Goal: Transaction & Acquisition: Purchase product/service

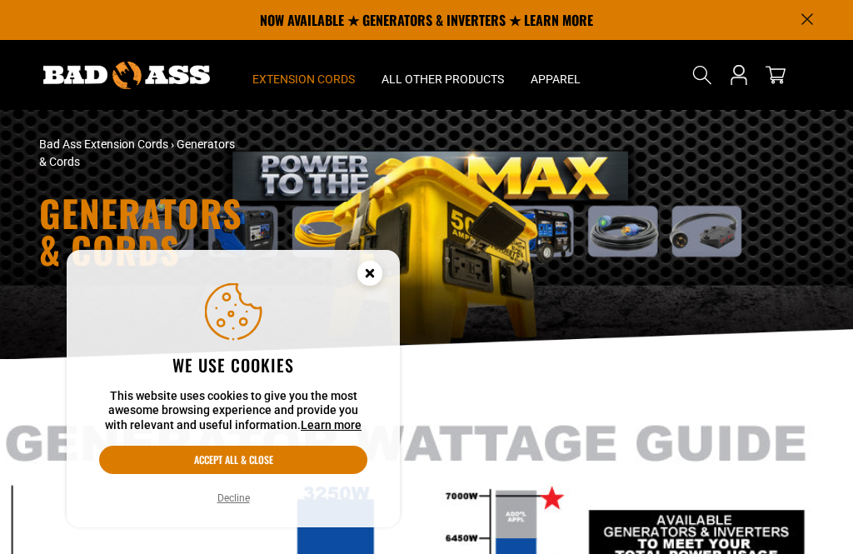
click at [275, 457] on button "Accept all & close" at bounding box center [233, 460] width 268 height 28
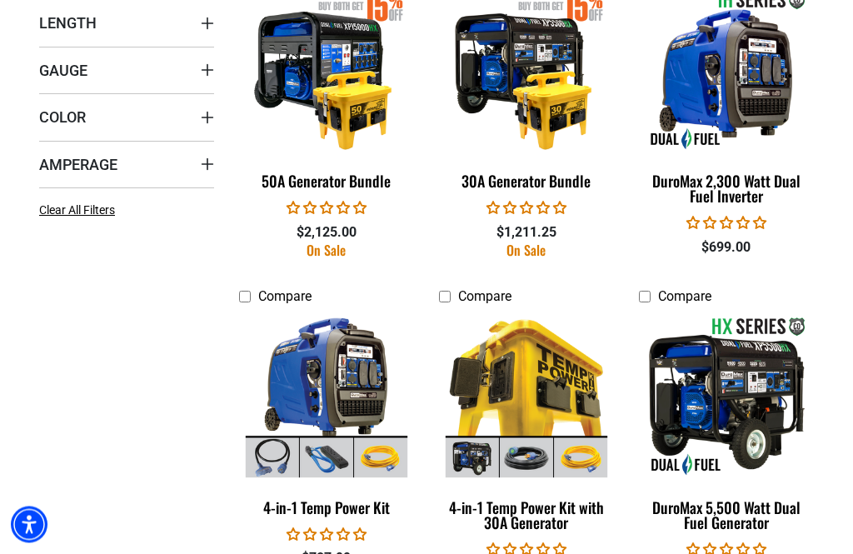
scroll to position [790, 0]
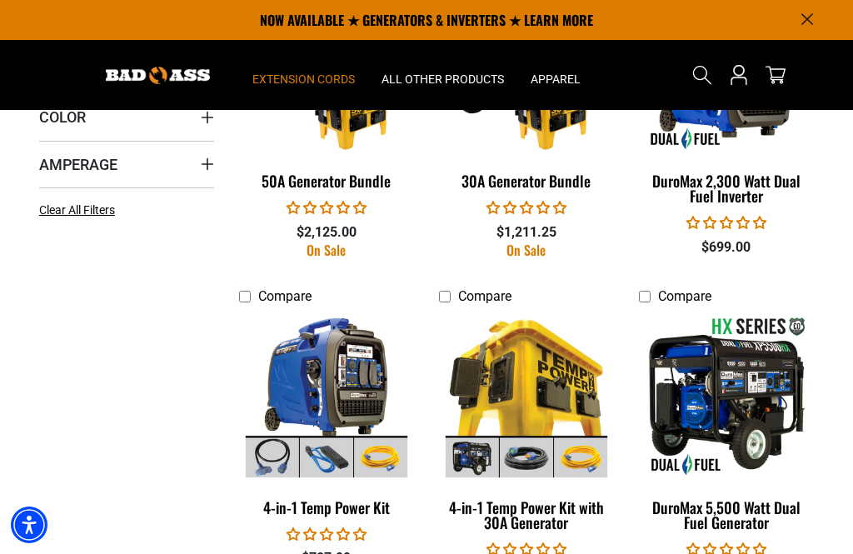
click at [350, 376] on img at bounding box center [327, 396] width 180 height 162
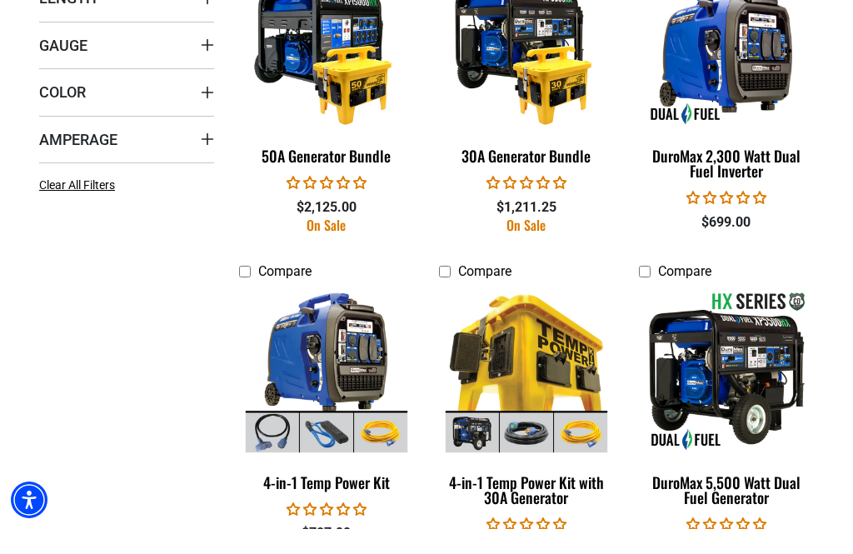
scroll to position [844, 0]
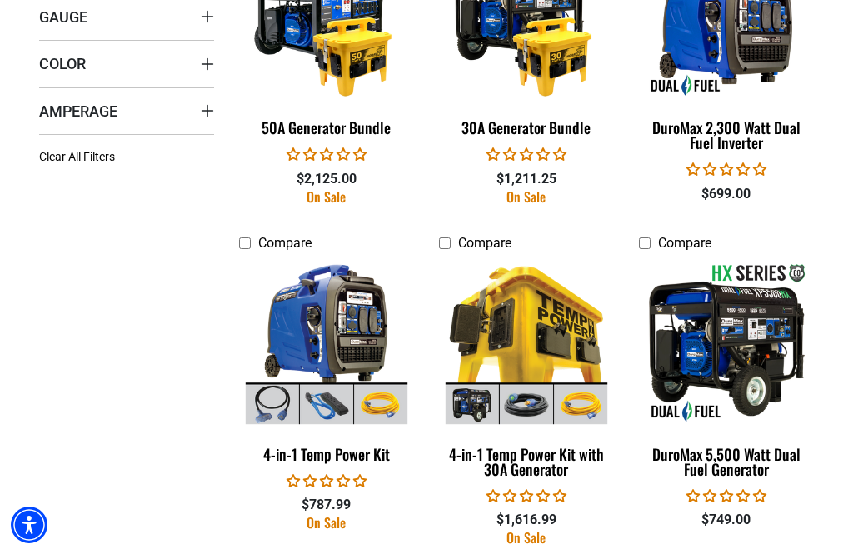
click at [338, 497] on div "$787.99" at bounding box center [326, 505] width 175 height 20
click at [358, 453] on div "4-in-1 Temp Power Kit" at bounding box center [326, 453] width 175 height 15
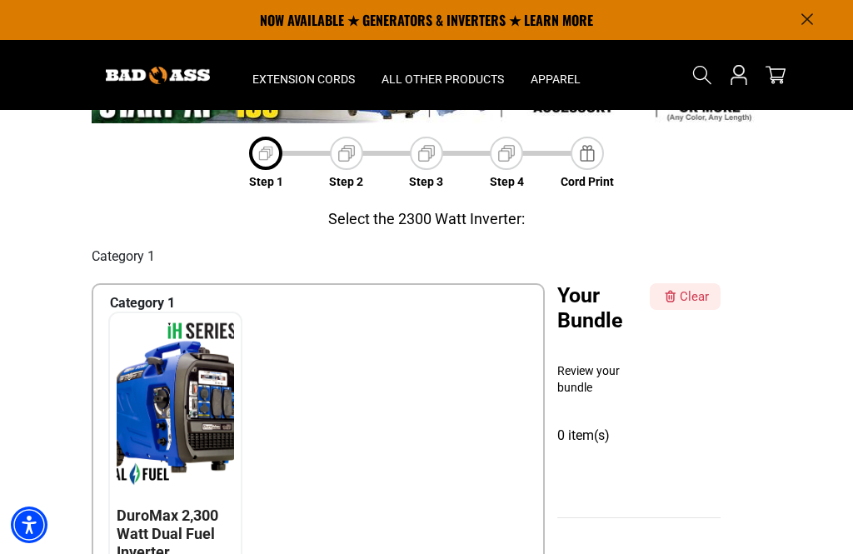
scroll to position [73, 0]
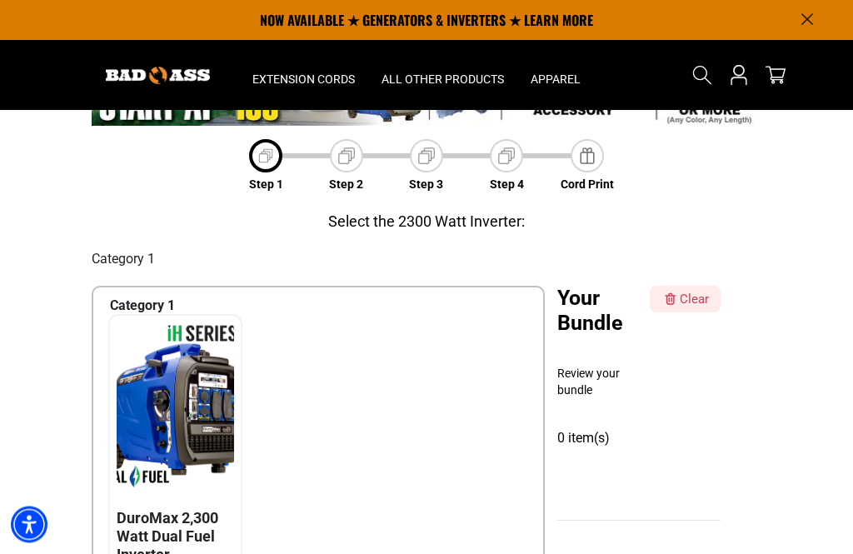
click at [177, 494] on div at bounding box center [175, 413] width 109 height 180
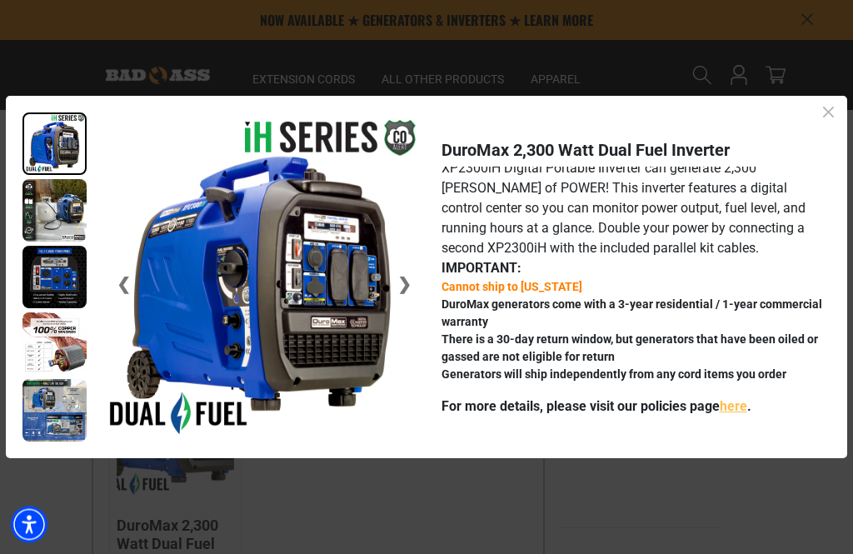
scroll to position [59, 0]
click at [51, 242] on img at bounding box center [54, 210] width 64 height 62
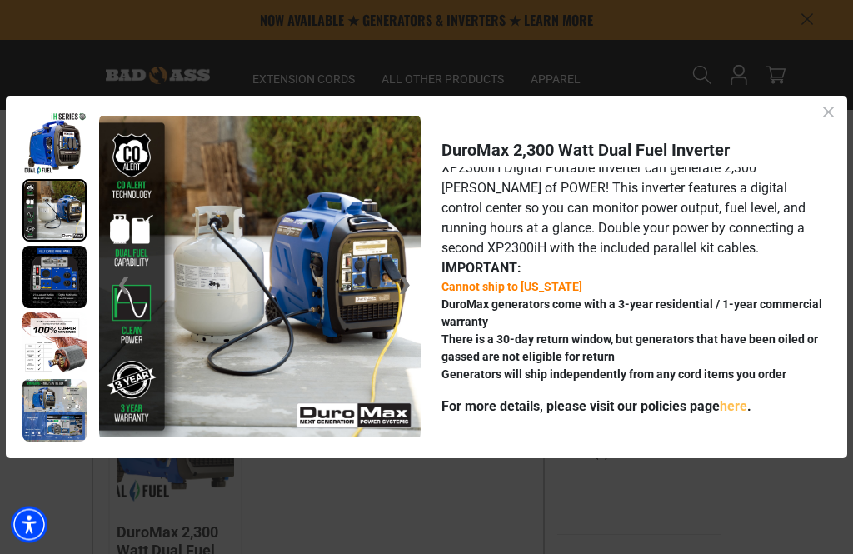
scroll to position [60, 0]
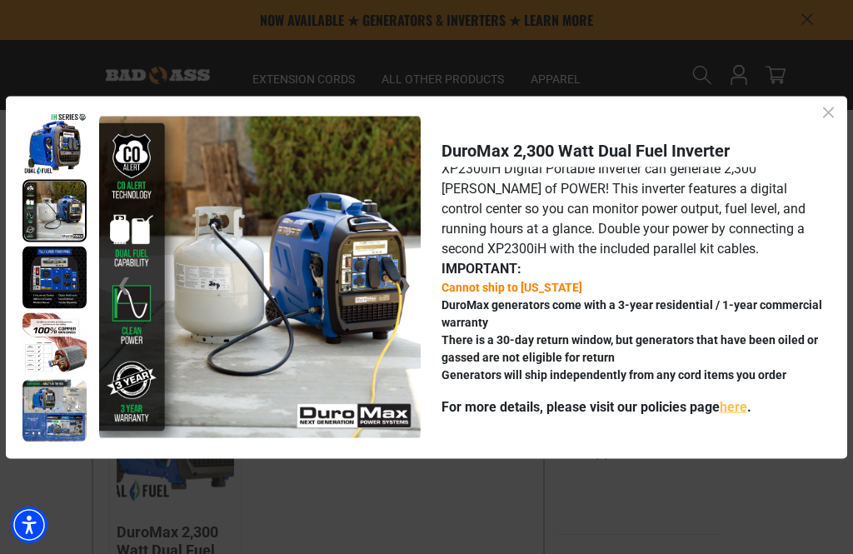
click at [51, 296] on img at bounding box center [54, 277] width 64 height 62
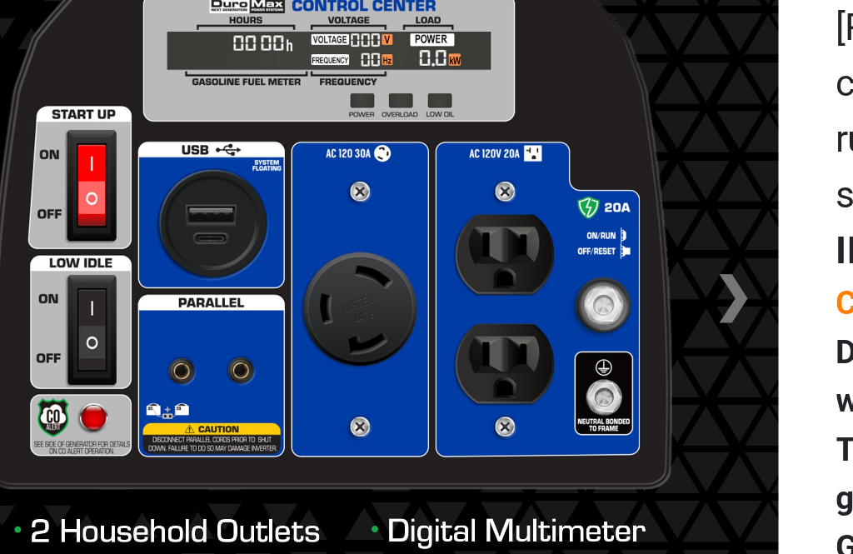
scroll to position [85, 0]
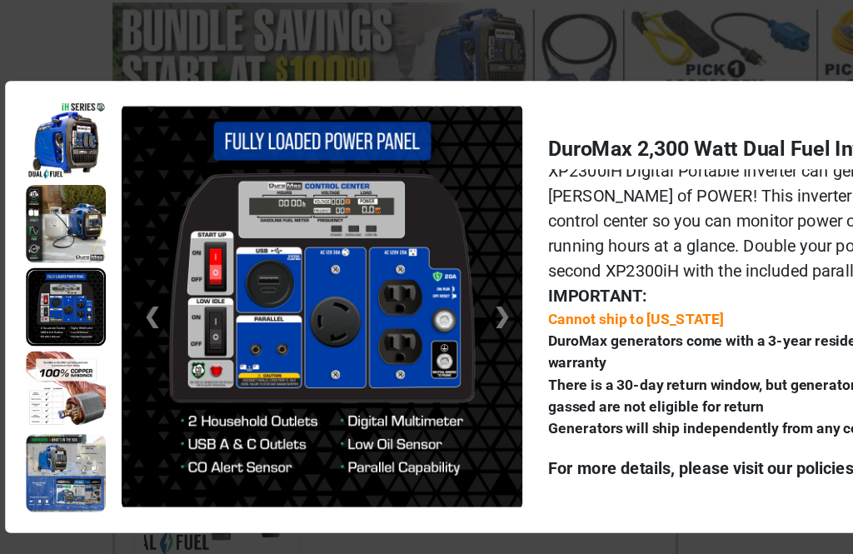
click at [62, 271] on img at bounding box center [54, 276] width 61 height 59
click at [62, 346] on img at bounding box center [54, 343] width 64 height 62
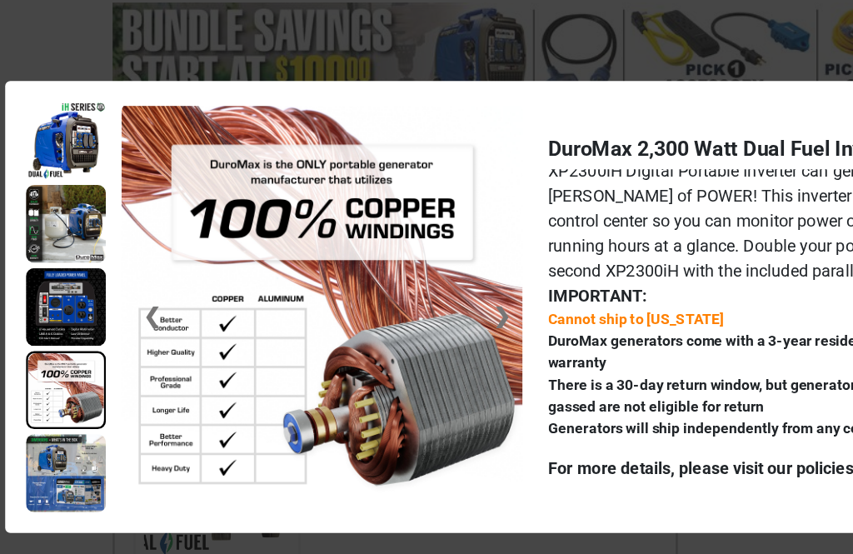
click at [56, 404] on img at bounding box center [54, 410] width 64 height 62
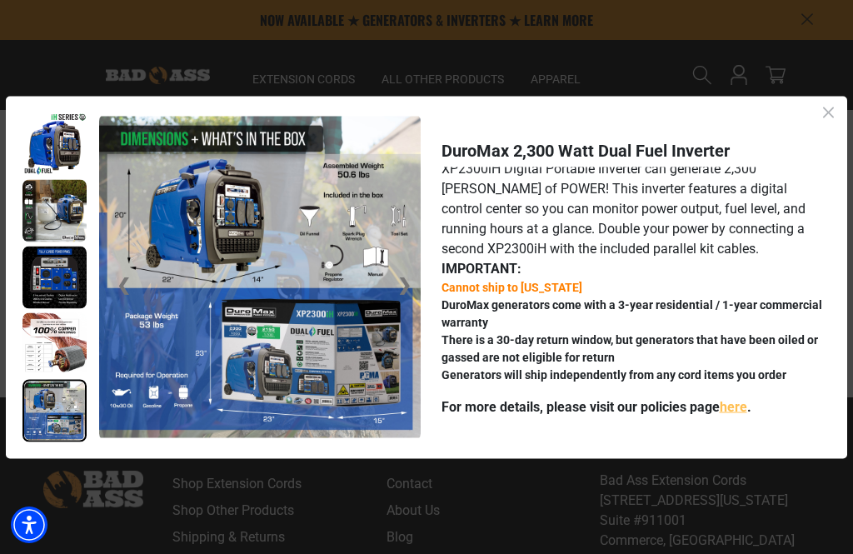
scroll to position [321, 0]
click at [841, 124] on div at bounding box center [828, 112] width 37 height 24
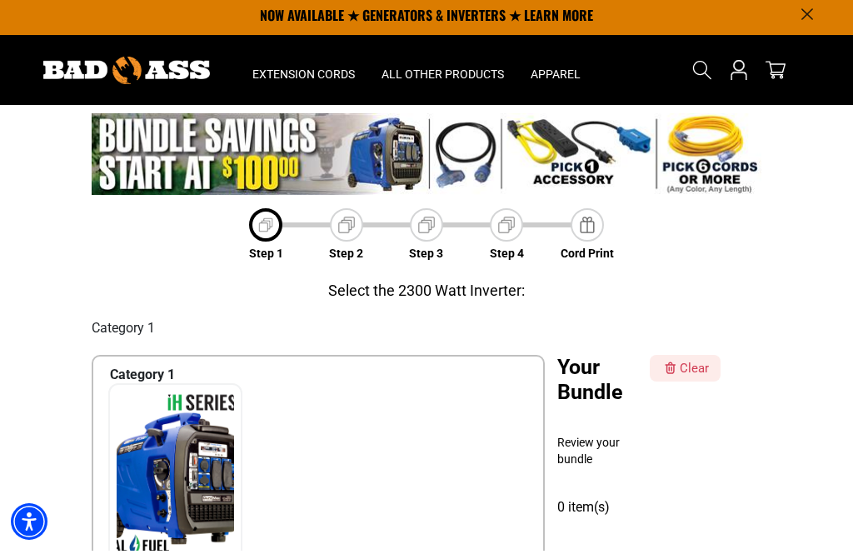
scroll to position [0, 0]
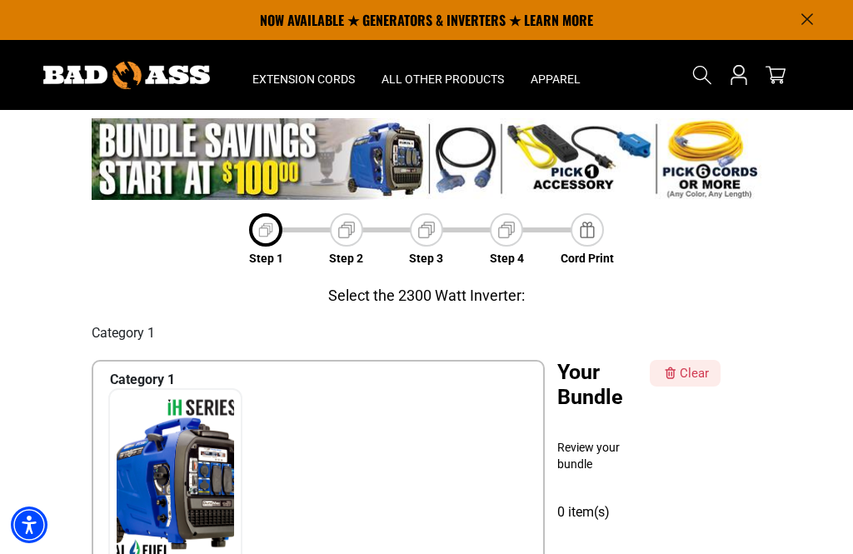
click at [354, 235] on img at bounding box center [346, 229] width 23 height 23
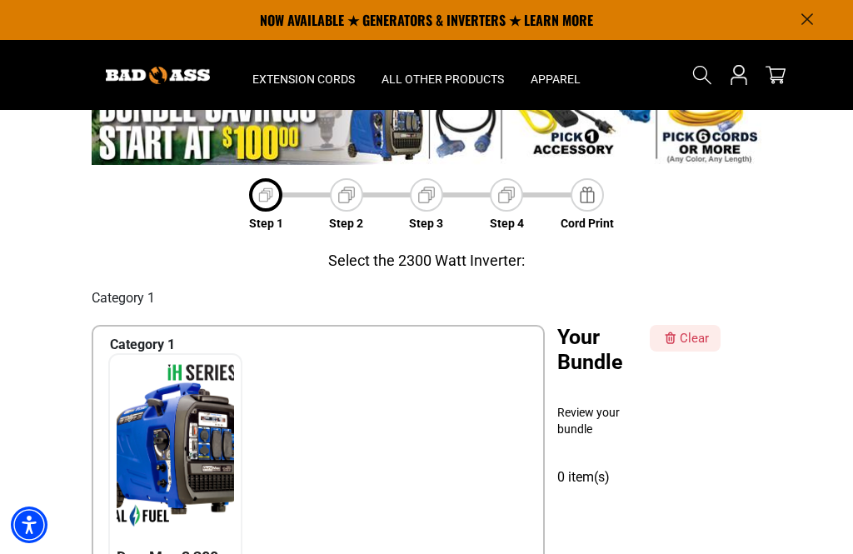
scroll to position [33, 0]
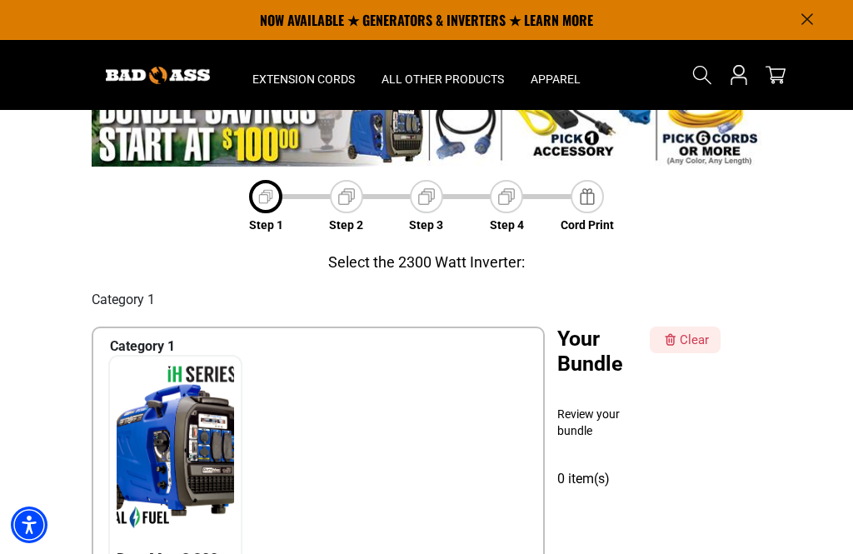
click at [355, 202] on img at bounding box center [346, 196] width 23 height 23
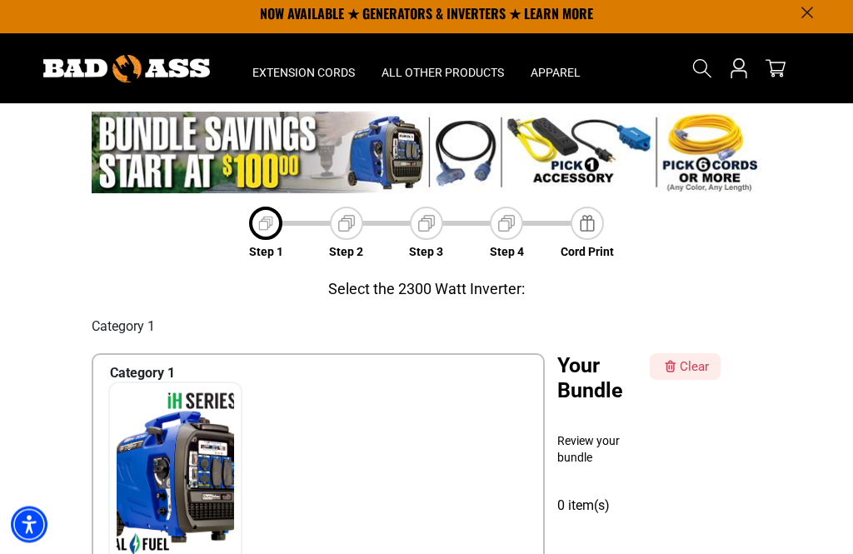
scroll to position [0, 0]
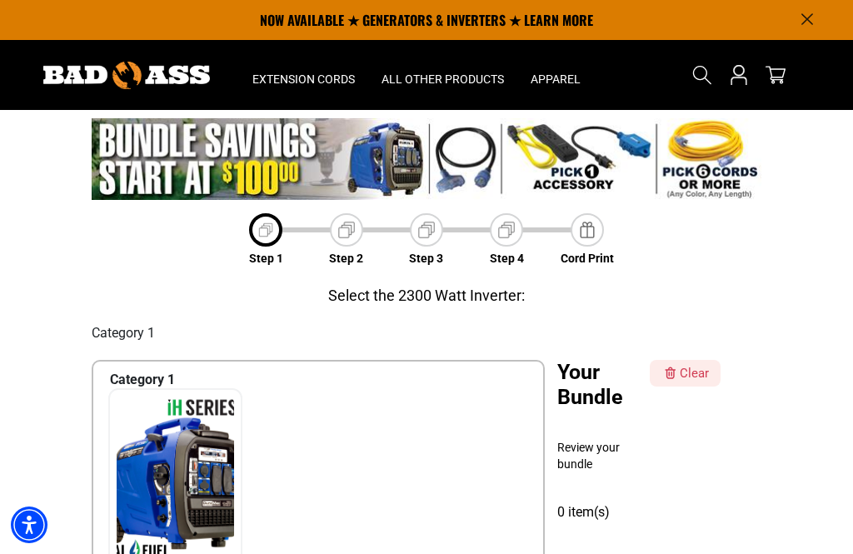
click at [436, 225] on img at bounding box center [426, 229] width 23 height 23
click at [516, 239] on img at bounding box center [506, 229] width 23 height 23
click at [471, 162] on img at bounding box center [426, 158] width 669 height 81
click at [453, 297] on div "Select the 2300 Watt Inverter:" at bounding box center [426, 295] width 197 height 22
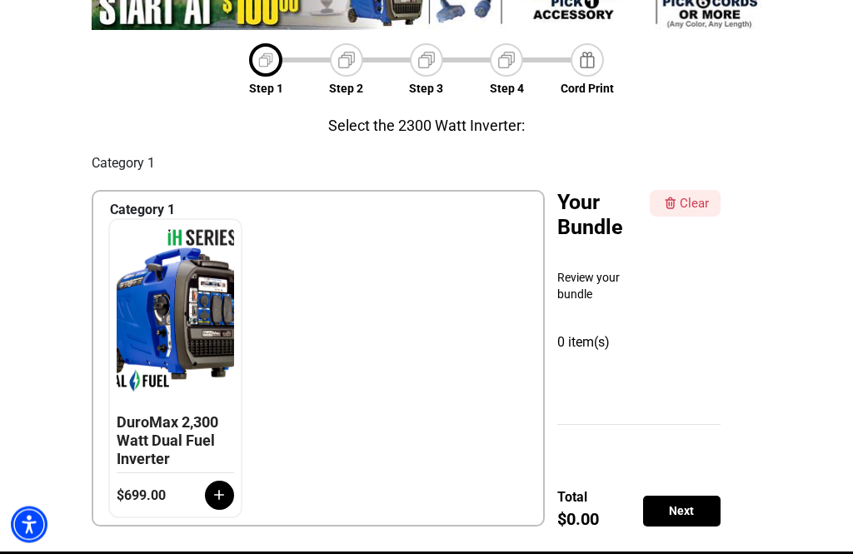
scroll to position [170, 0]
click at [220, 494] on icon at bounding box center [220, 495] width 10 height 10
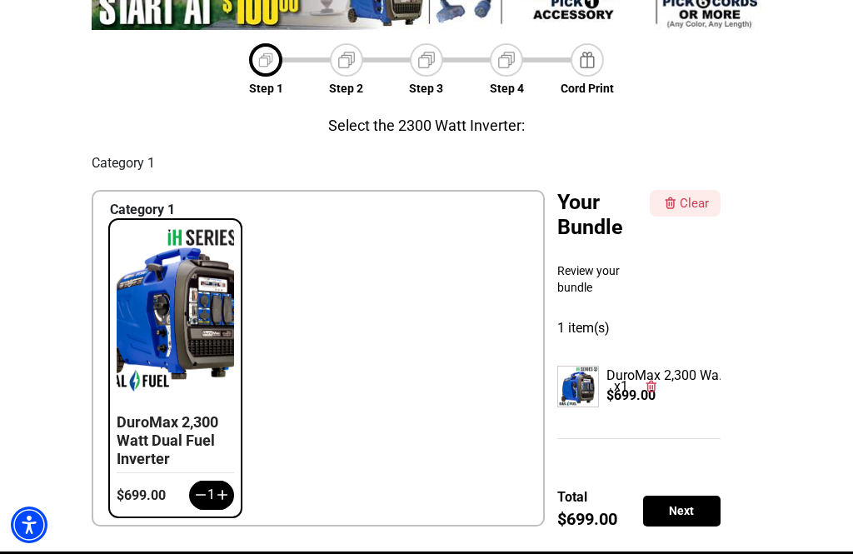
click at [693, 501] on div "Next" at bounding box center [681, 511] width 77 height 31
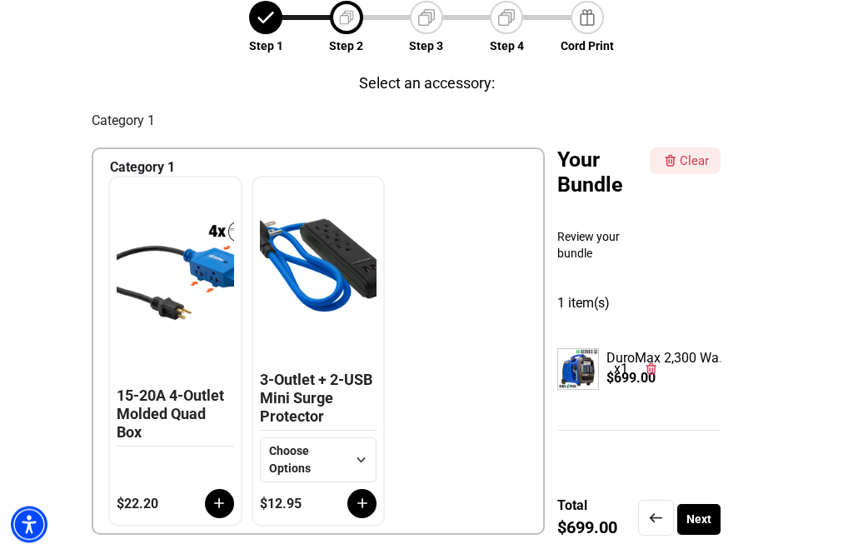
scroll to position [212, 0]
click at [336, 392] on div "3-Outlet + 2-USB Mini Surge Protector" at bounding box center [318, 401] width 117 height 60
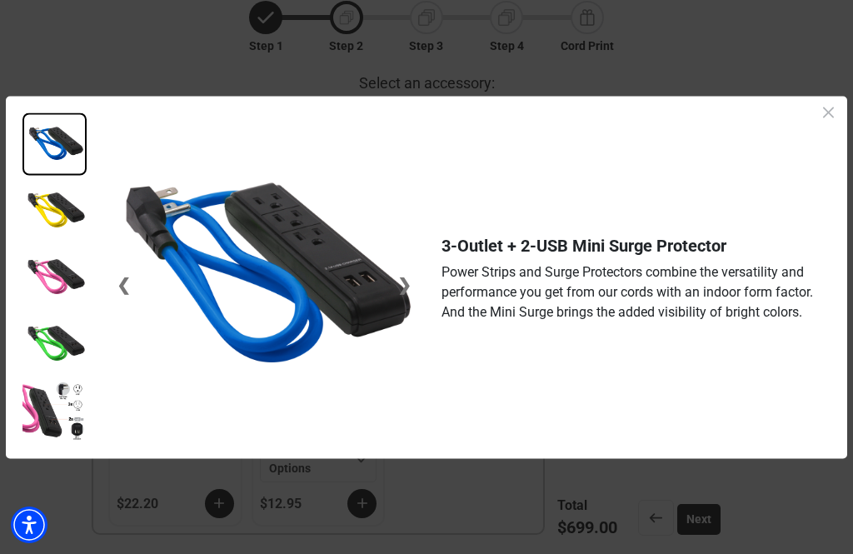
click at [828, 122] on icon at bounding box center [828, 112] width 21 height 21
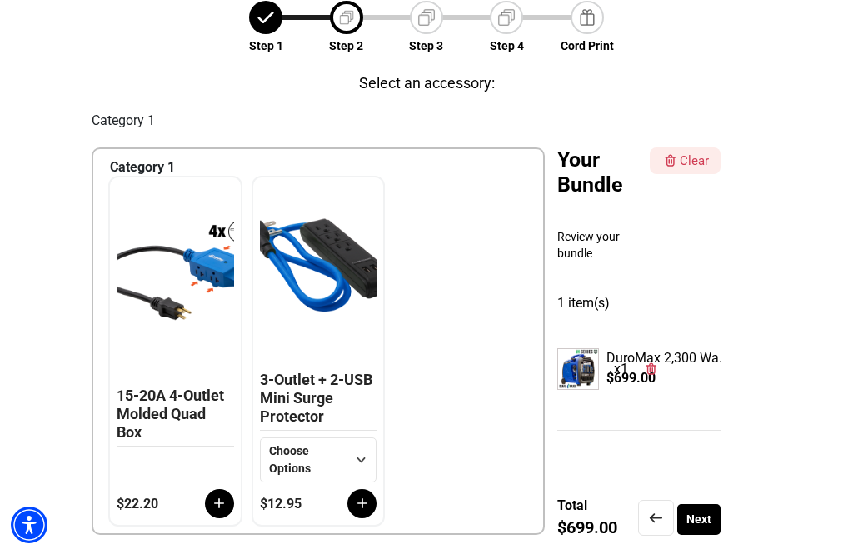
click at [180, 324] on div at bounding box center [175, 282] width 109 height 196
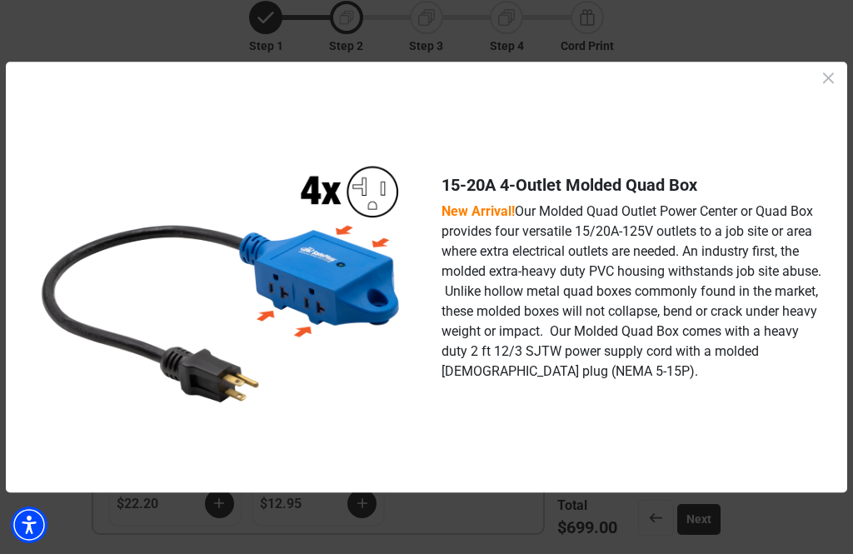
click at [839, 89] on div "15-20A 4-Outlet Molded Quad Box New Arrival! Our Molded Quad Outlet Power Cente…" at bounding box center [426, 277] width 841 height 431
click at [846, 90] on div at bounding box center [828, 78] width 37 height 24
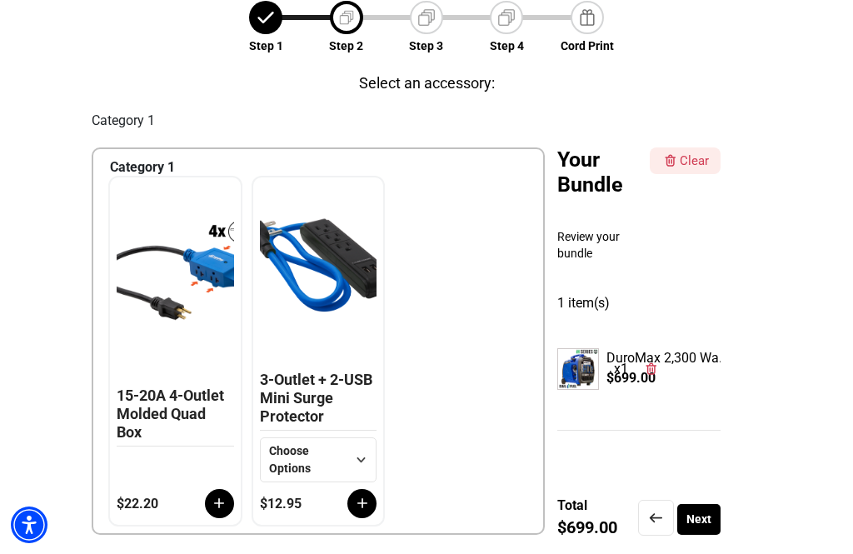
click at [220, 506] on icon at bounding box center [220, 503] width 10 height 10
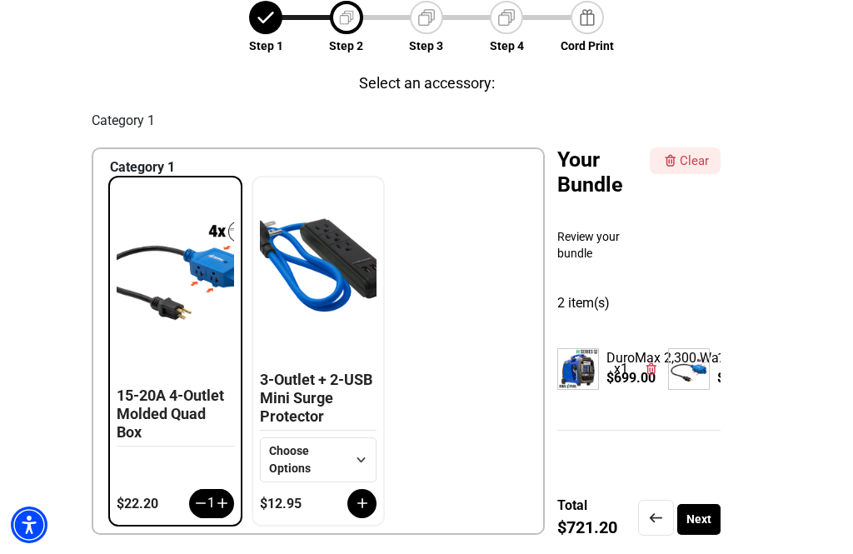
click at [715, 526] on div "Next" at bounding box center [698, 519] width 43 height 31
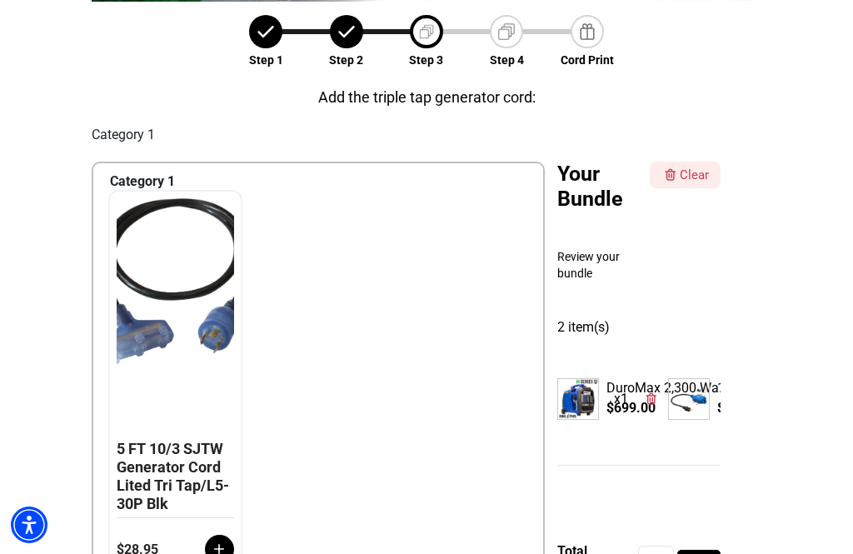
scroll to position [204, 0]
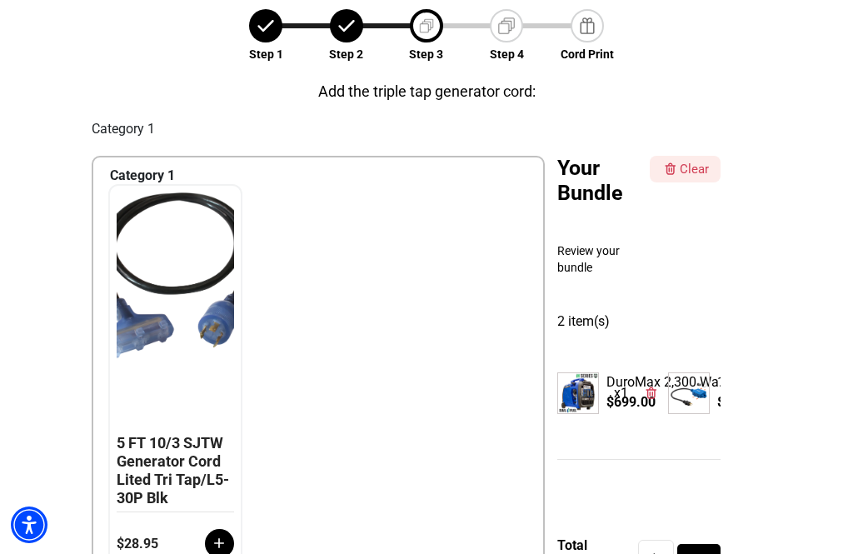
click at [177, 339] on div at bounding box center [175, 309] width 109 height 235
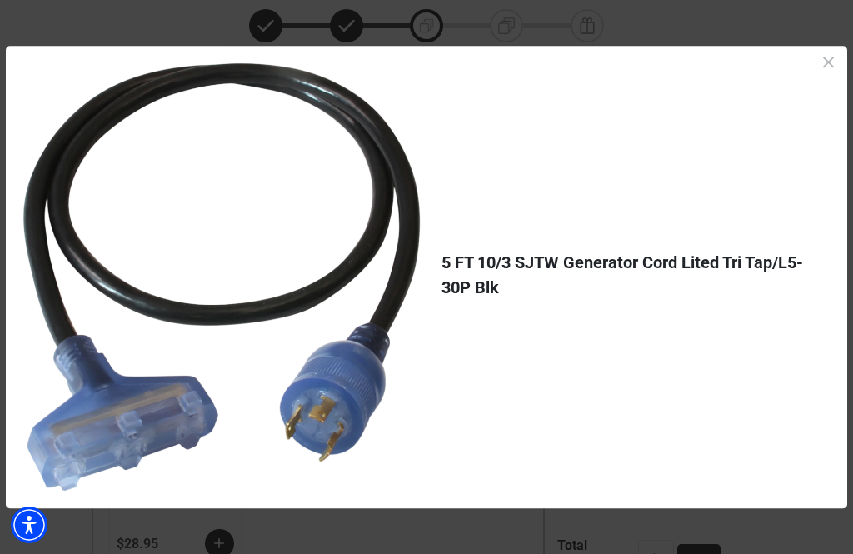
click at [826, 72] on icon at bounding box center [828, 62] width 21 height 21
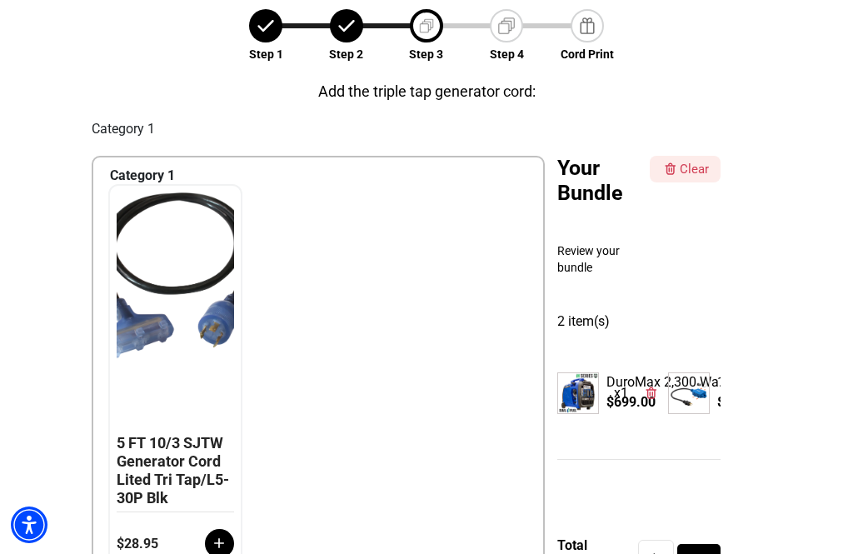
click at [222, 546] on icon at bounding box center [219, 543] width 17 height 17
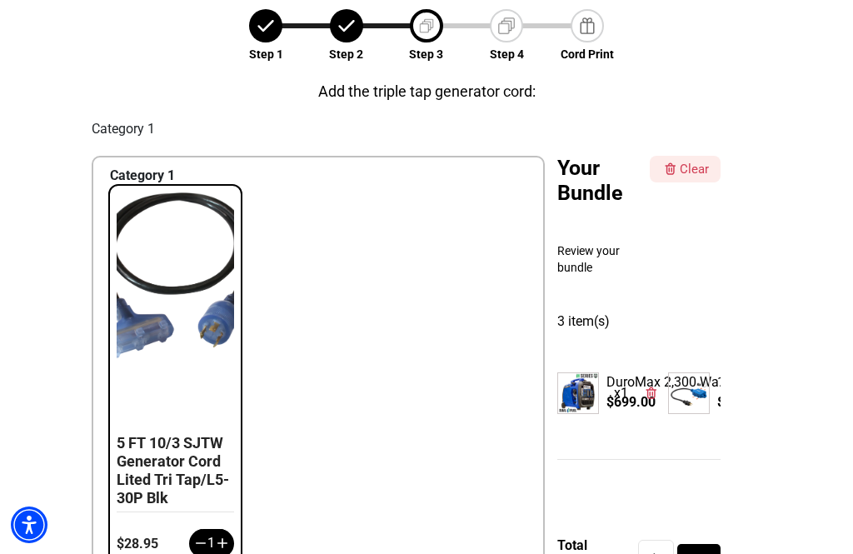
click at [707, 553] on div "Next" at bounding box center [698, 559] width 43 height 31
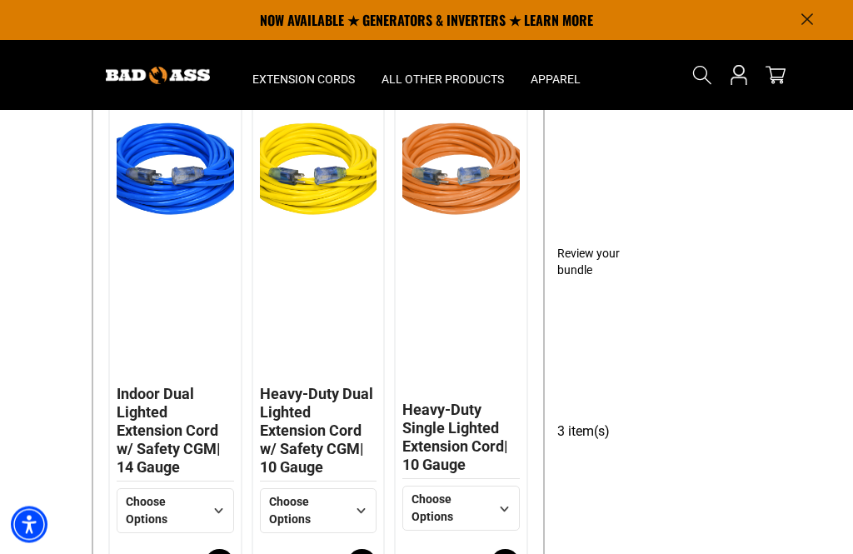
scroll to position [308, 0]
click at [509, 505] on icon at bounding box center [504, 508] width 21 height 21
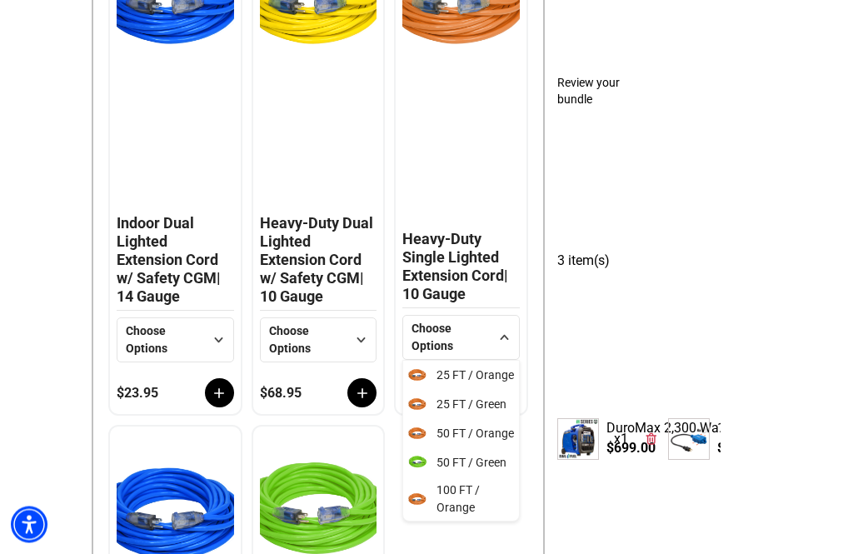
scroll to position [0, 0]
click at [366, 344] on icon at bounding box center [361, 340] width 21 height 21
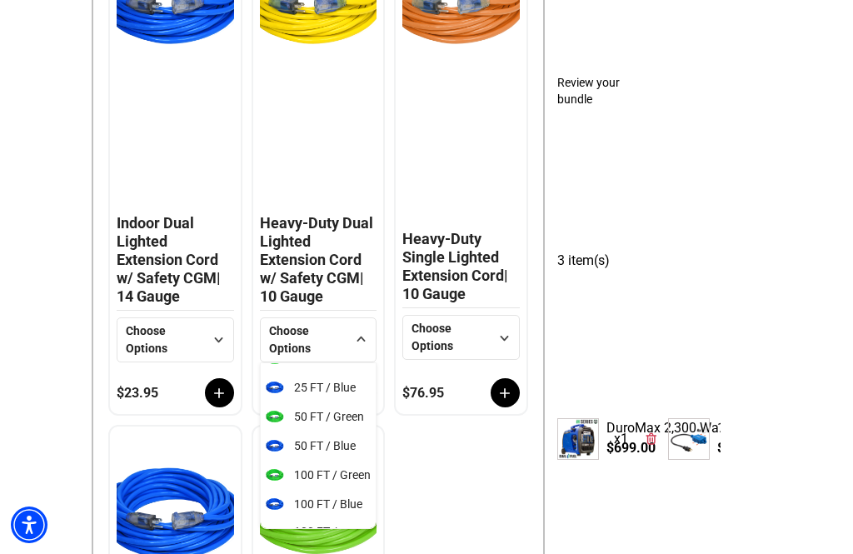
scroll to position [41, 0]
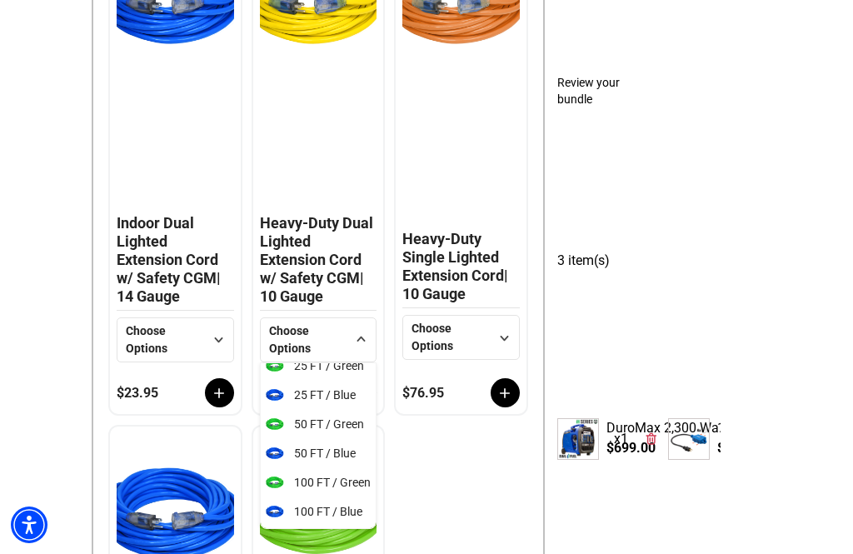
click at [220, 339] on icon at bounding box center [218, 339] width 21 height 21
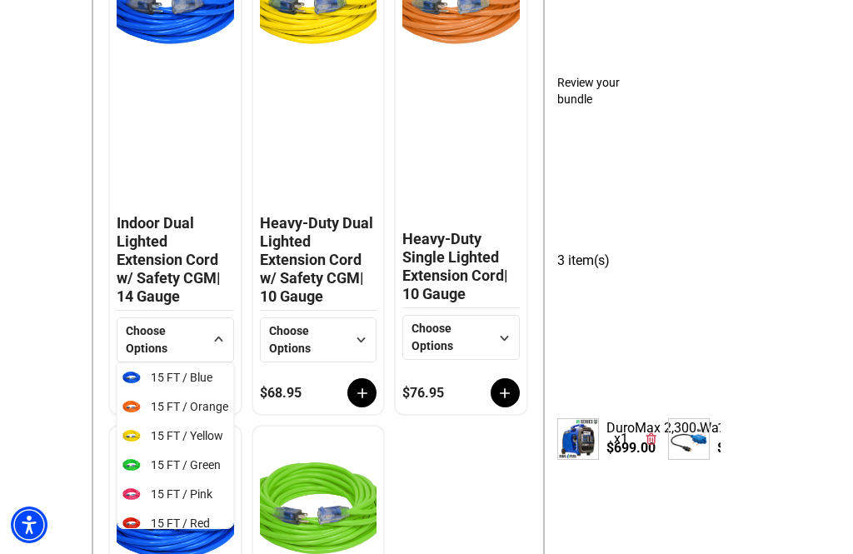
scroll to position [0, 0]
click at [373, 386] on div at bounding box center [361, 392] width 29 height 29
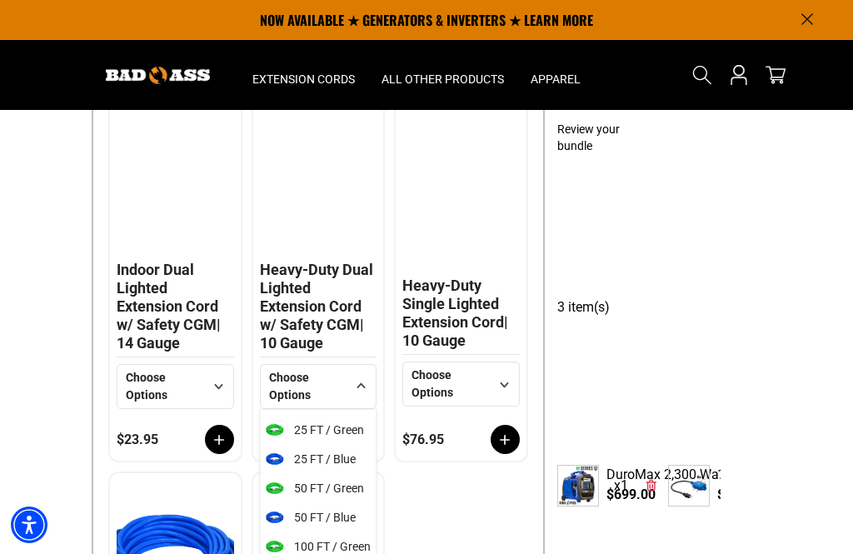
scroll to position [27, 0]
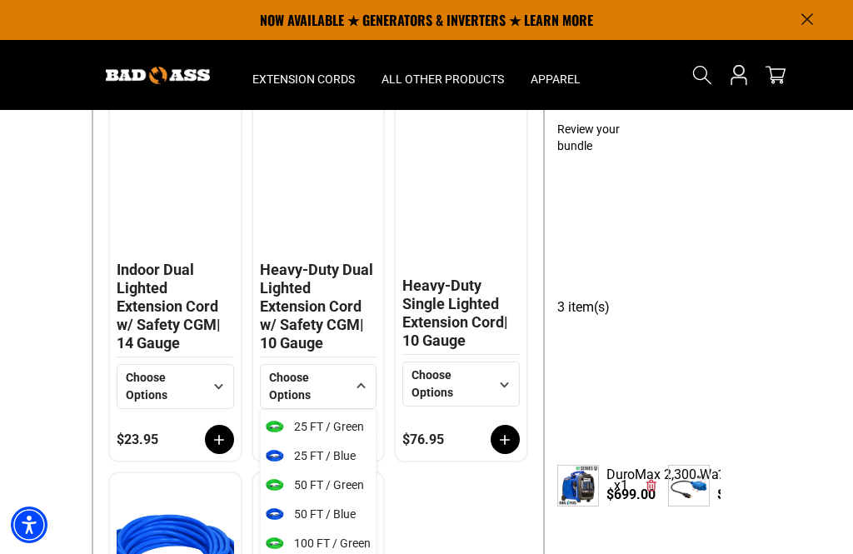
click at [337, 490] on span "50 FT / Green" at bounding box center [329, 484] width 70 height 17
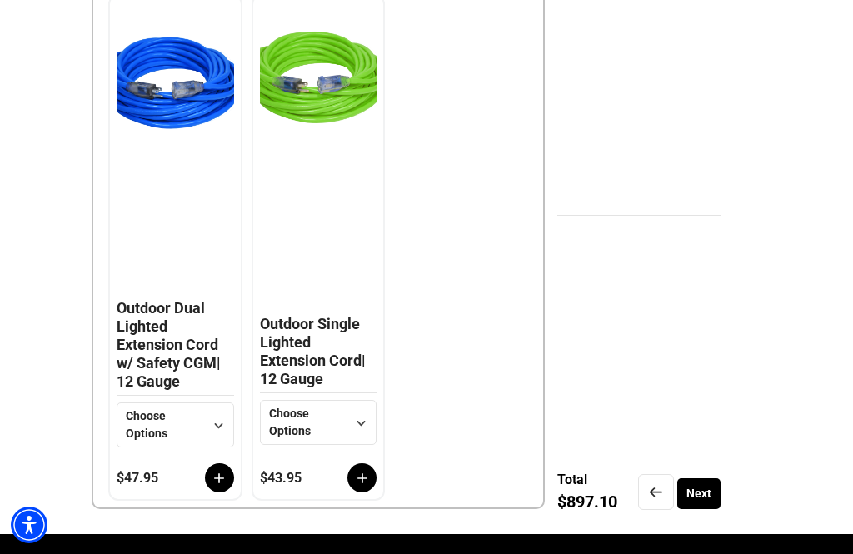
scroll to position [924, 0]
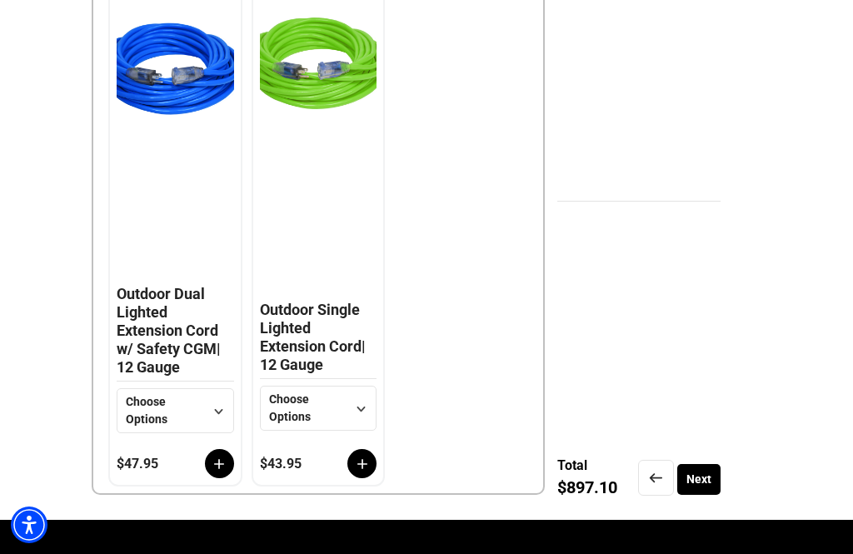
click at [718, 483] on div "Next" at bounding box center [698, 479] width 43 height 31
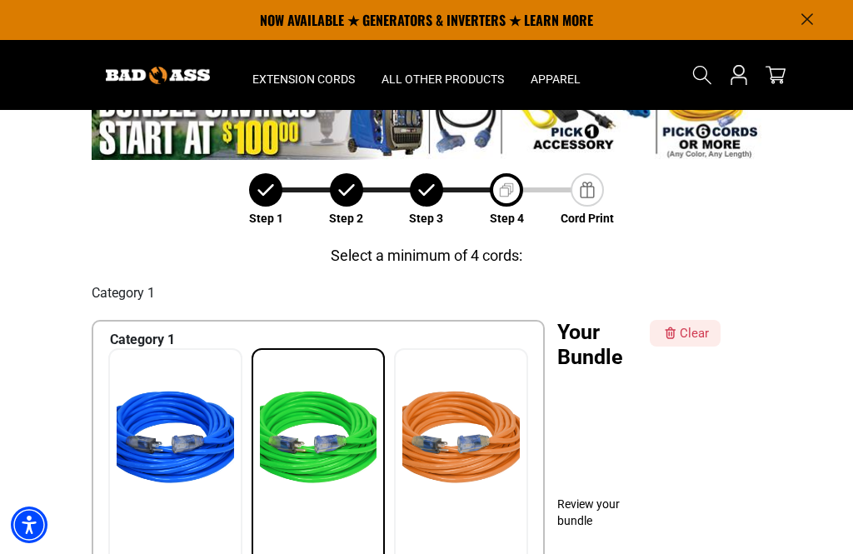
scroll to position [0, 0]
